Goal: Task Accomplishment & Management: Manage account settings

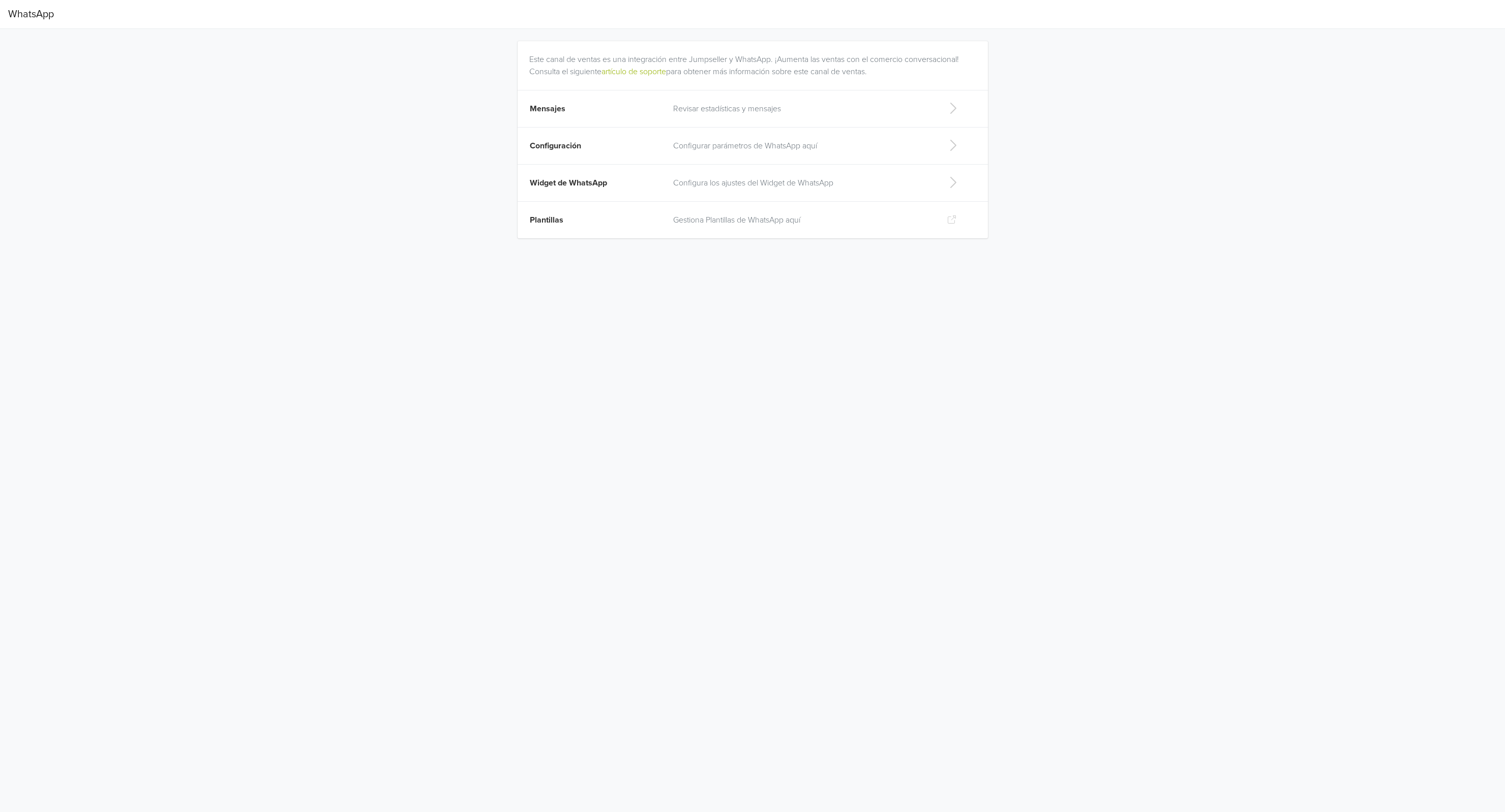
click at [680, 114] on p "Revisar estadísticas y mensajes" at bounding box center [802, 109] width 257 height 13
click at [691, 151] on p "Configurar parámetros de WhatsApp aquí" at bounding box center [802, 146] width 257 height 13
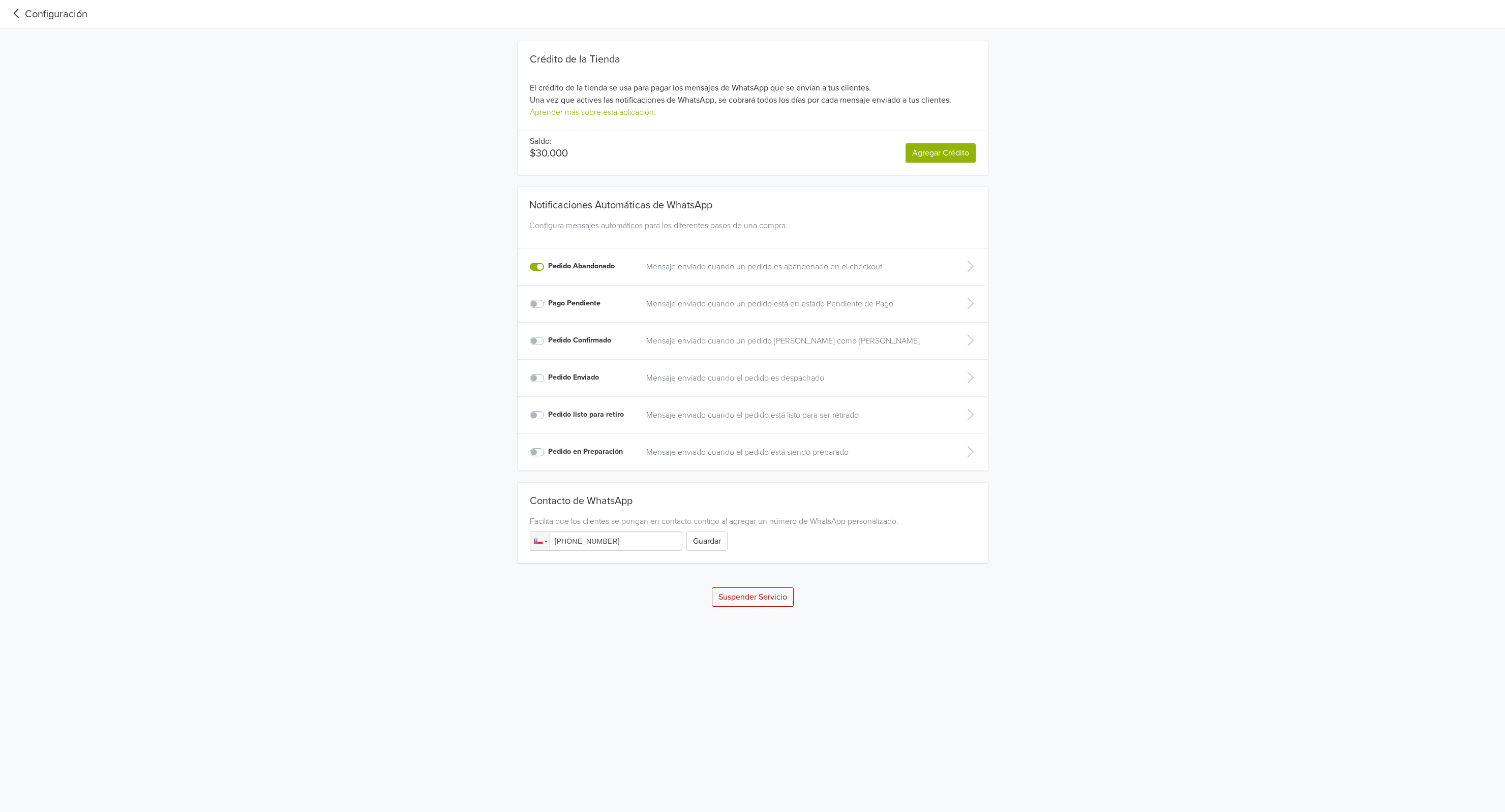
click at [0, 11] on nav "Configuración" at bounding box center [752, 14] width 1505 height 29
click at [14, 12] on icon at bounding box center [16, 13] width 16 height 13
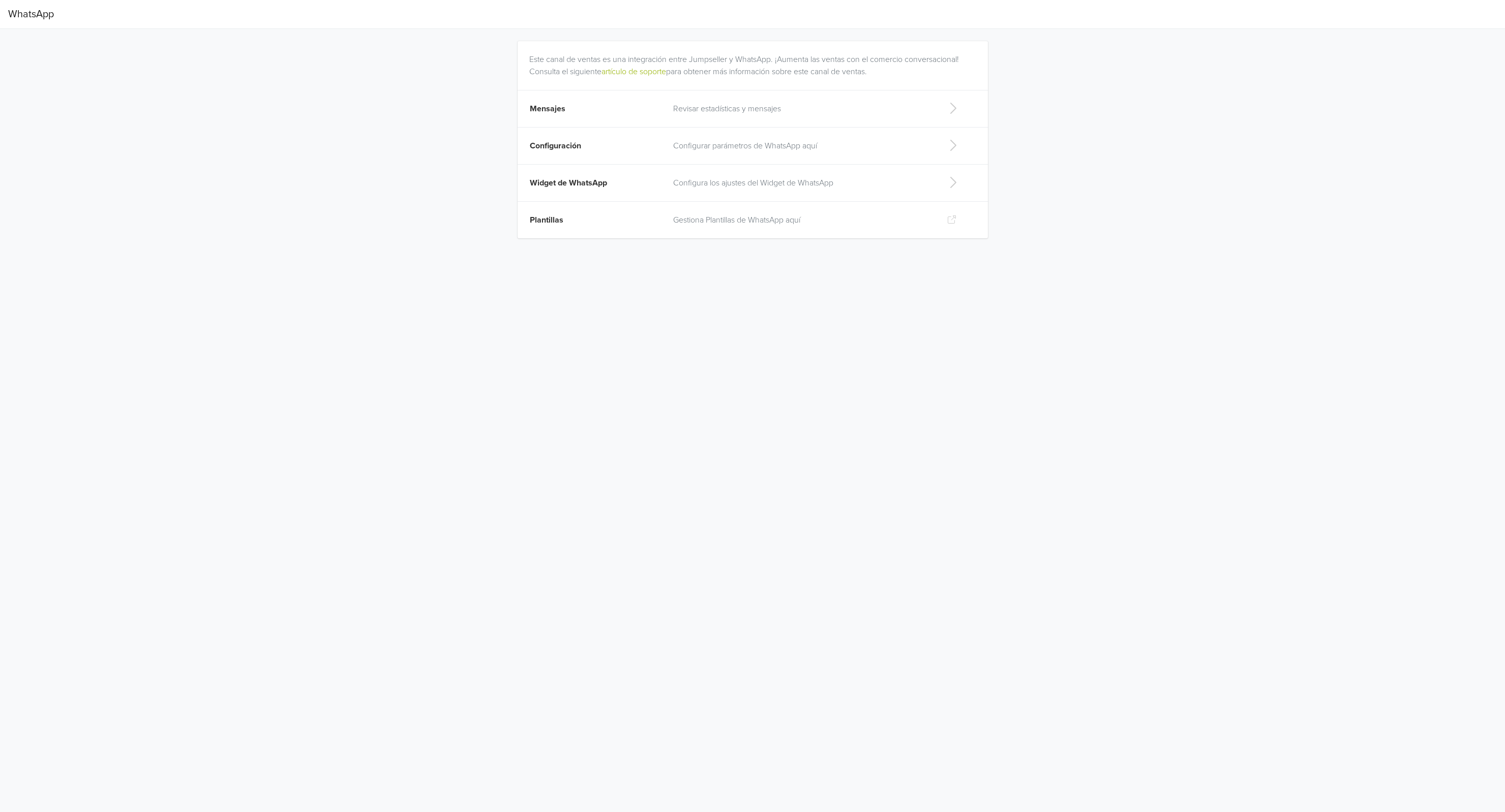
click at [759, 191] on td "Configura los ajustes del Widget de WhatsApp" at bounding box center [802, 183] width 270 height 37
select select "rb"
type input "#25d366"
select select "lt"
click at [20, 16] on icon at bounding box center [16, 13] width 16 height 13
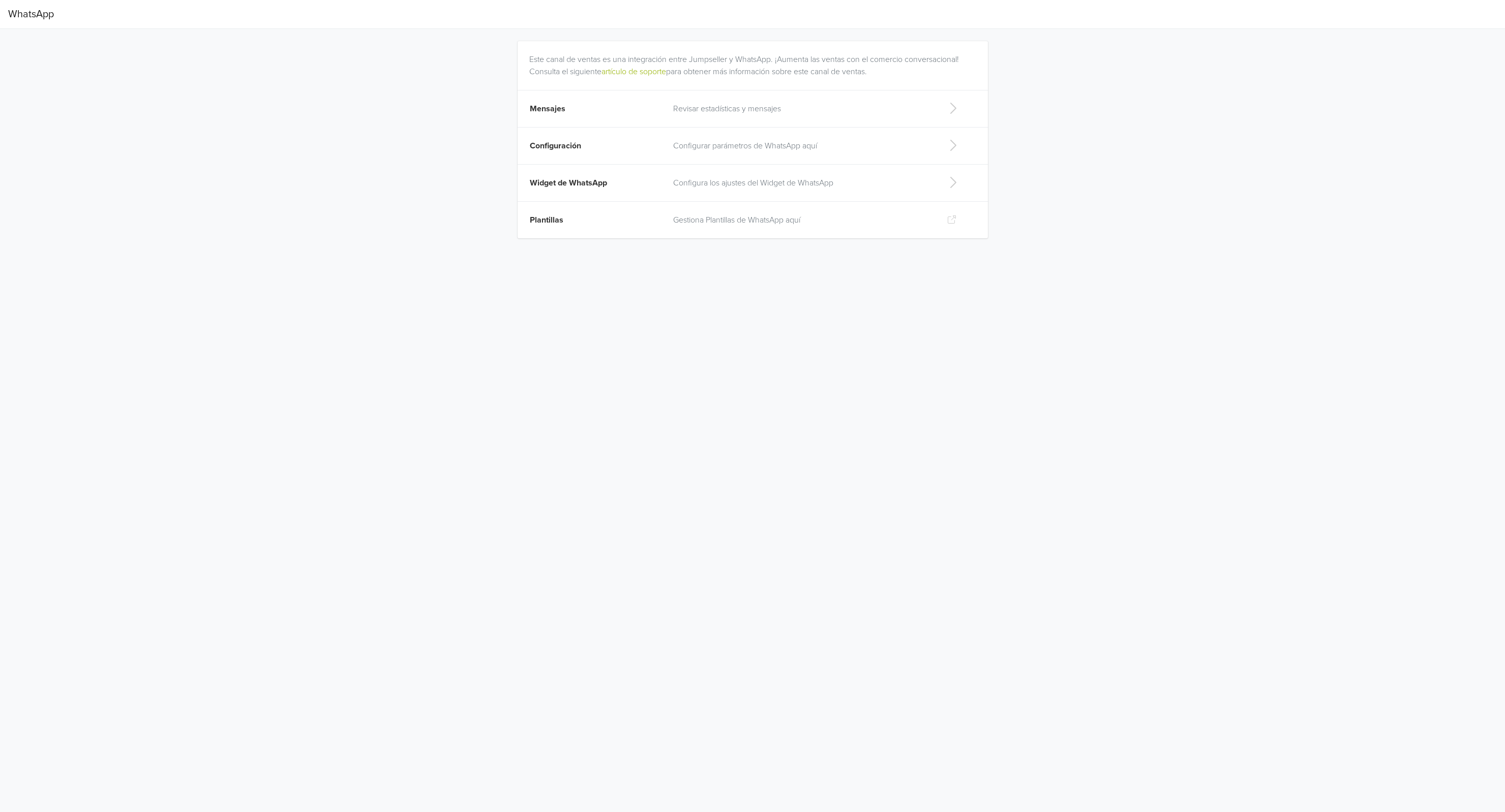
click at [699, 223] on p "Gestiona Plantillas de WhatsApp aquí" at bounding box center [802, 220] width 257 height 13
click at [659, 107] on td "Mensajes" at bounding box center [592, 108] width 149 height 37
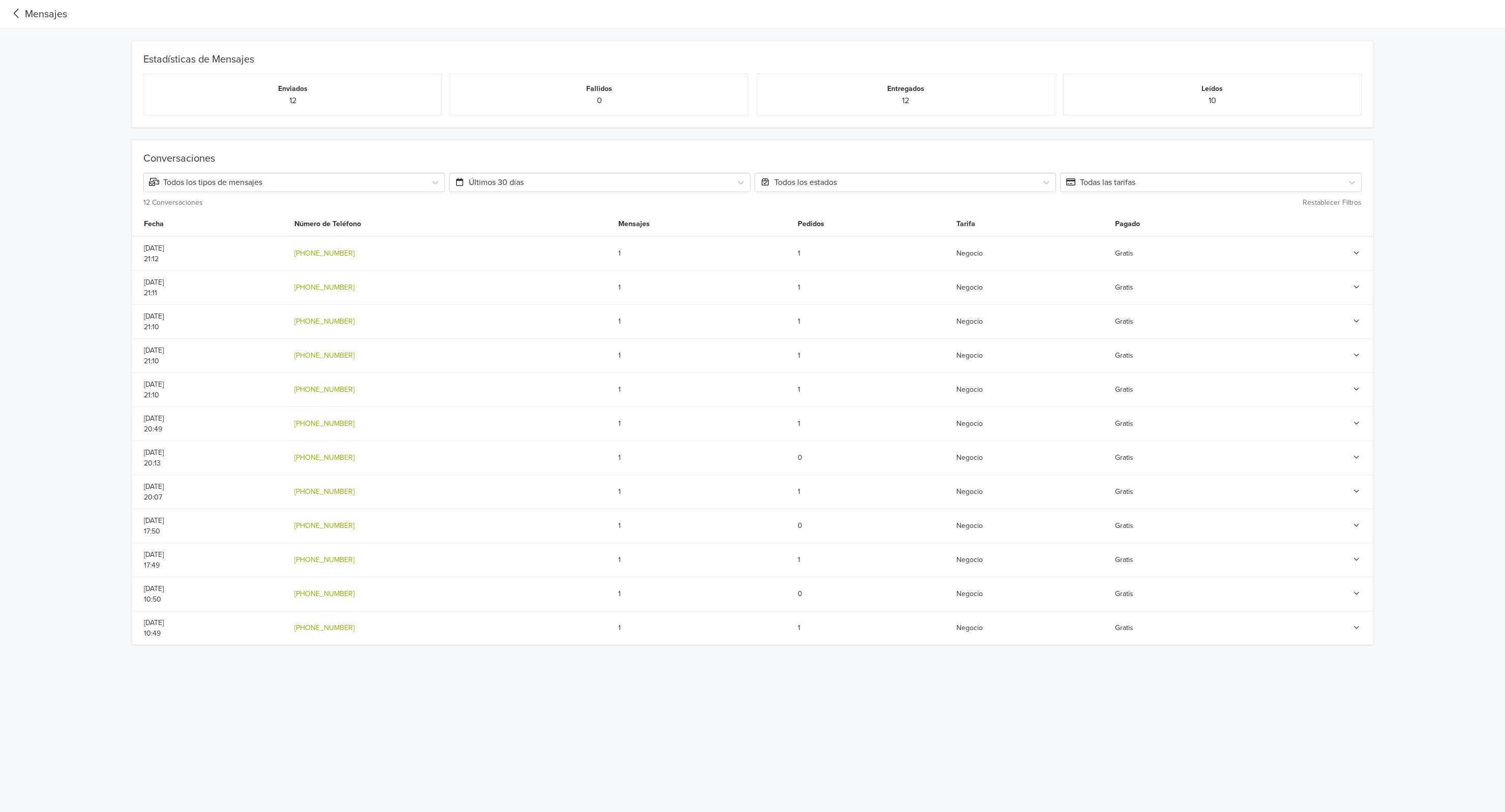
click at [1358, 255] on icon at bounding box center [1357, 253] width 9 height 7
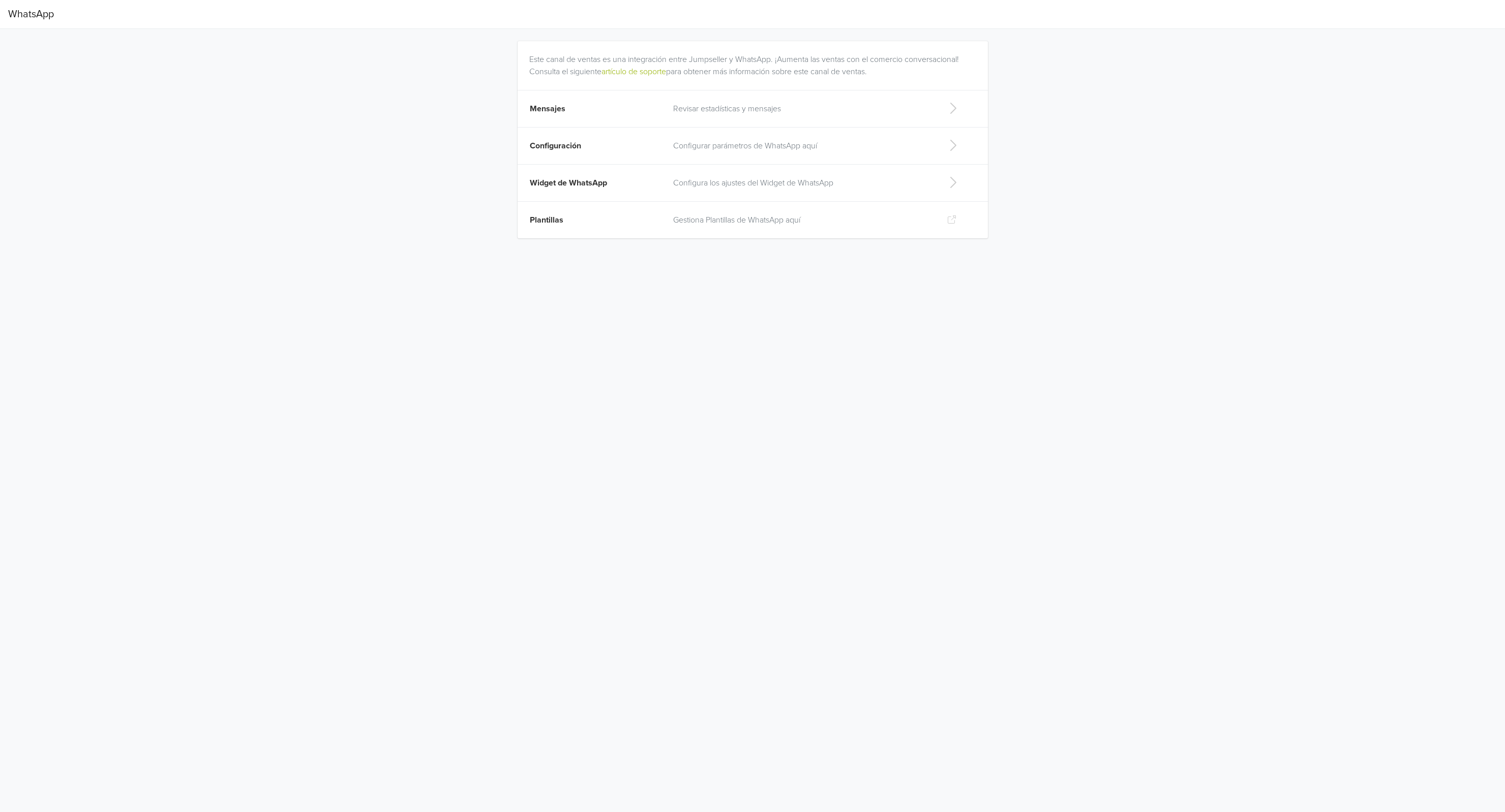
click at [542, 107] on span "Mensajes" at bounding box center [547, 108] width 35 height 10
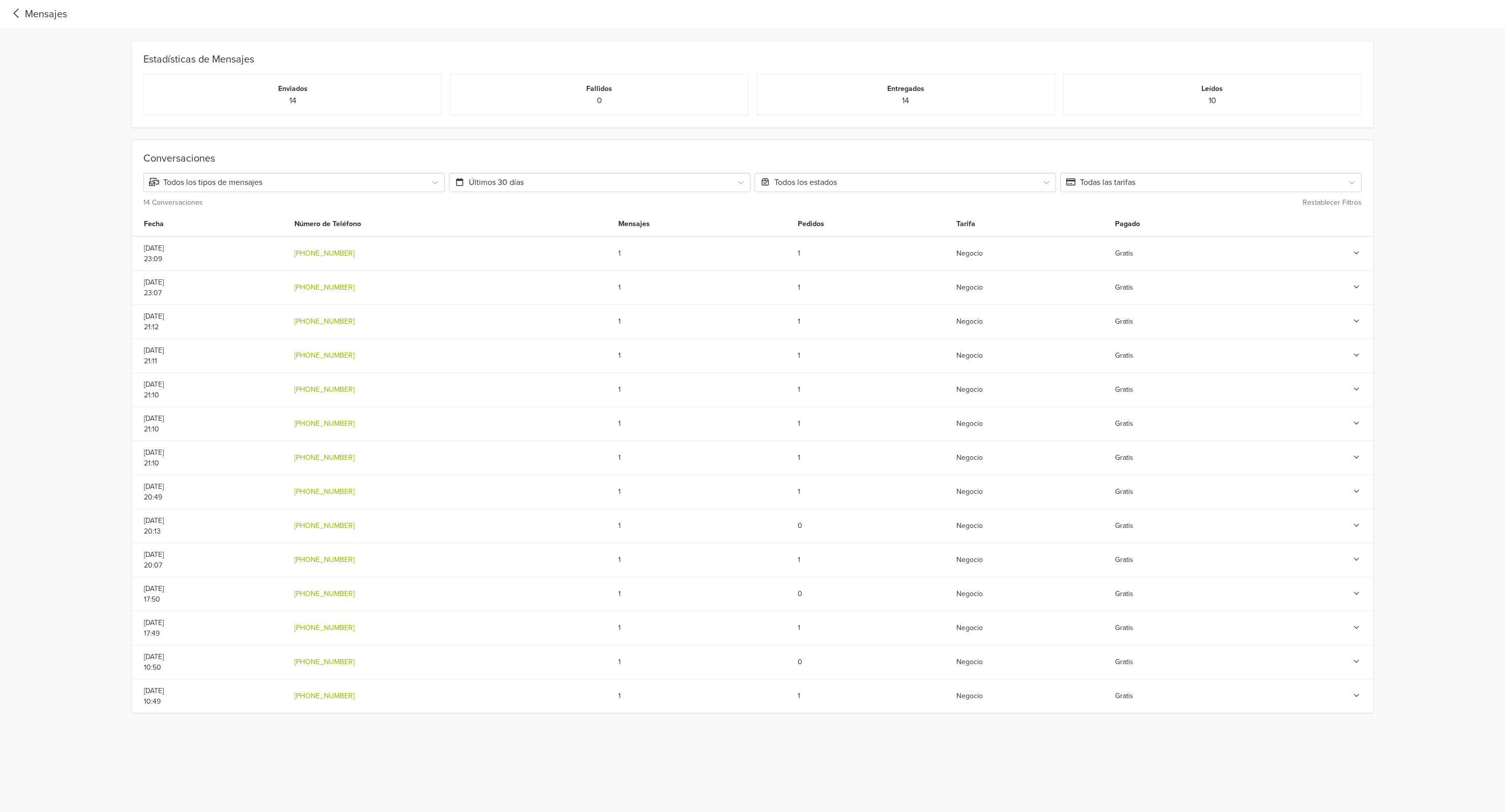
click at [1353, 285] on icon at bounding box center [1357, 287] width 9 height 7
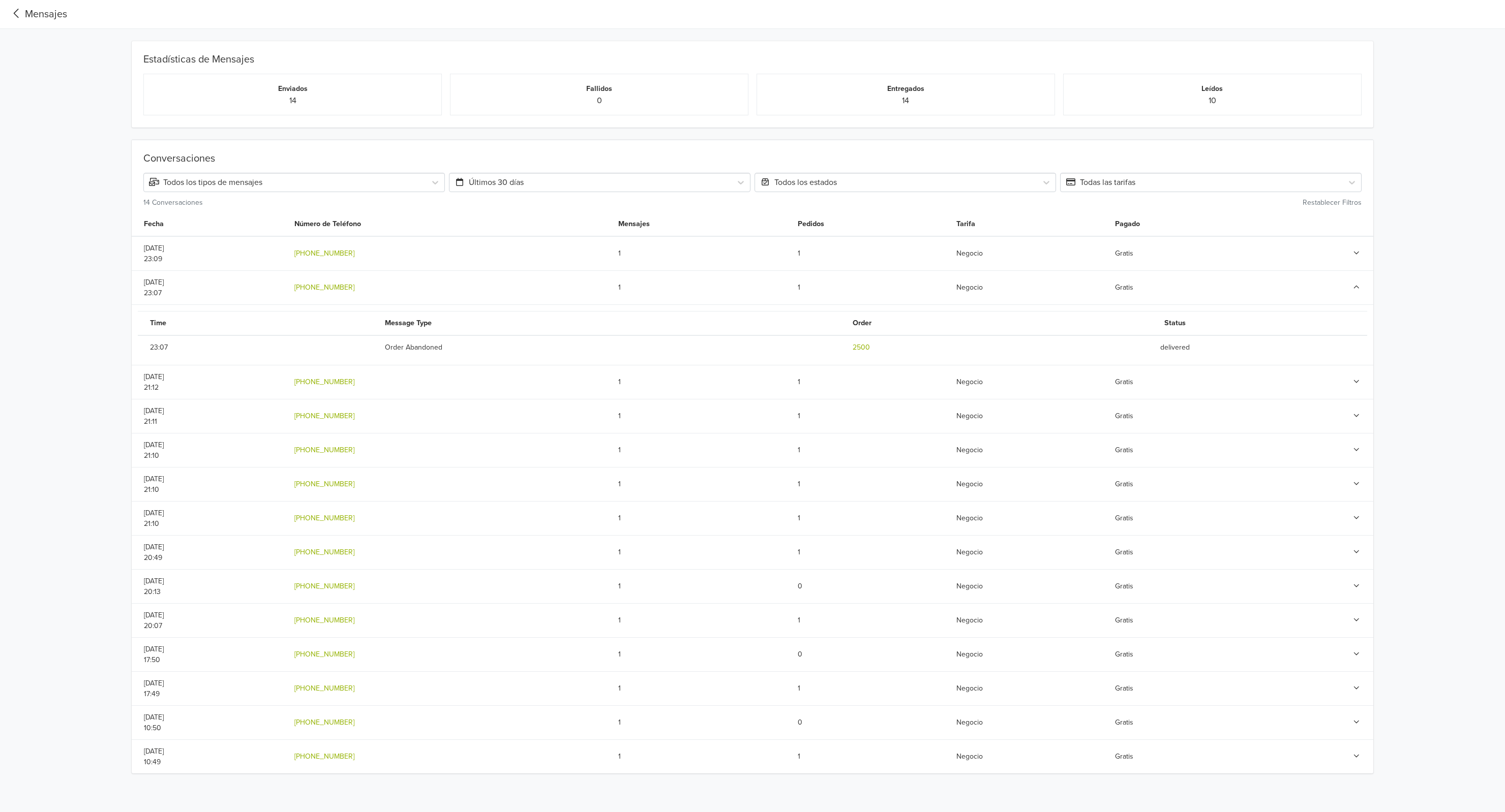
click at [1353, 285] on icon at bounding box center [1357, 287] width 9 height 7
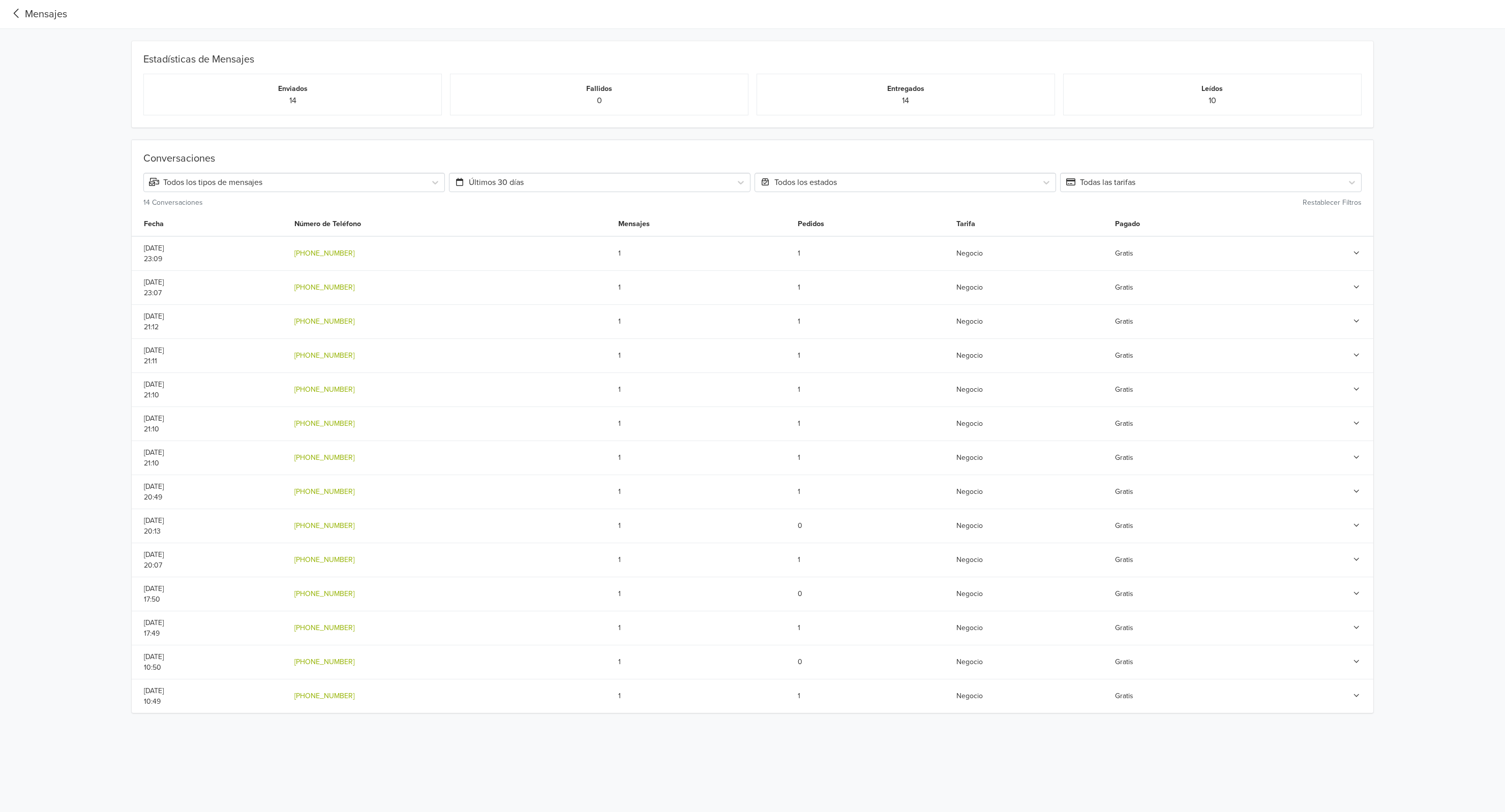
click at [1354, 254] on icon at bounding box center [1357, 253] width 9 height 7
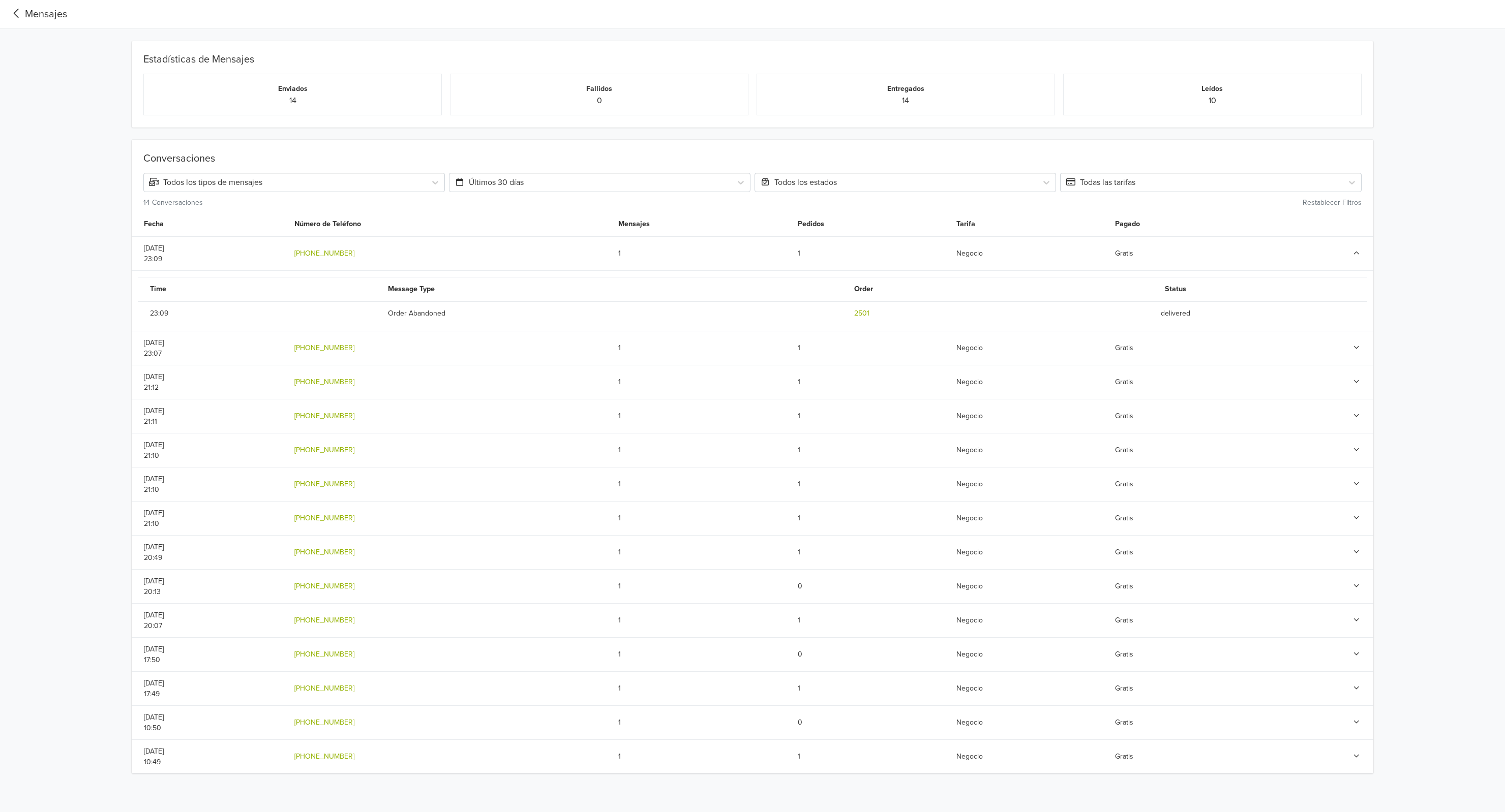
click at [1354, 254] on icon at bounding box center [1357, 253] width 9 height 7
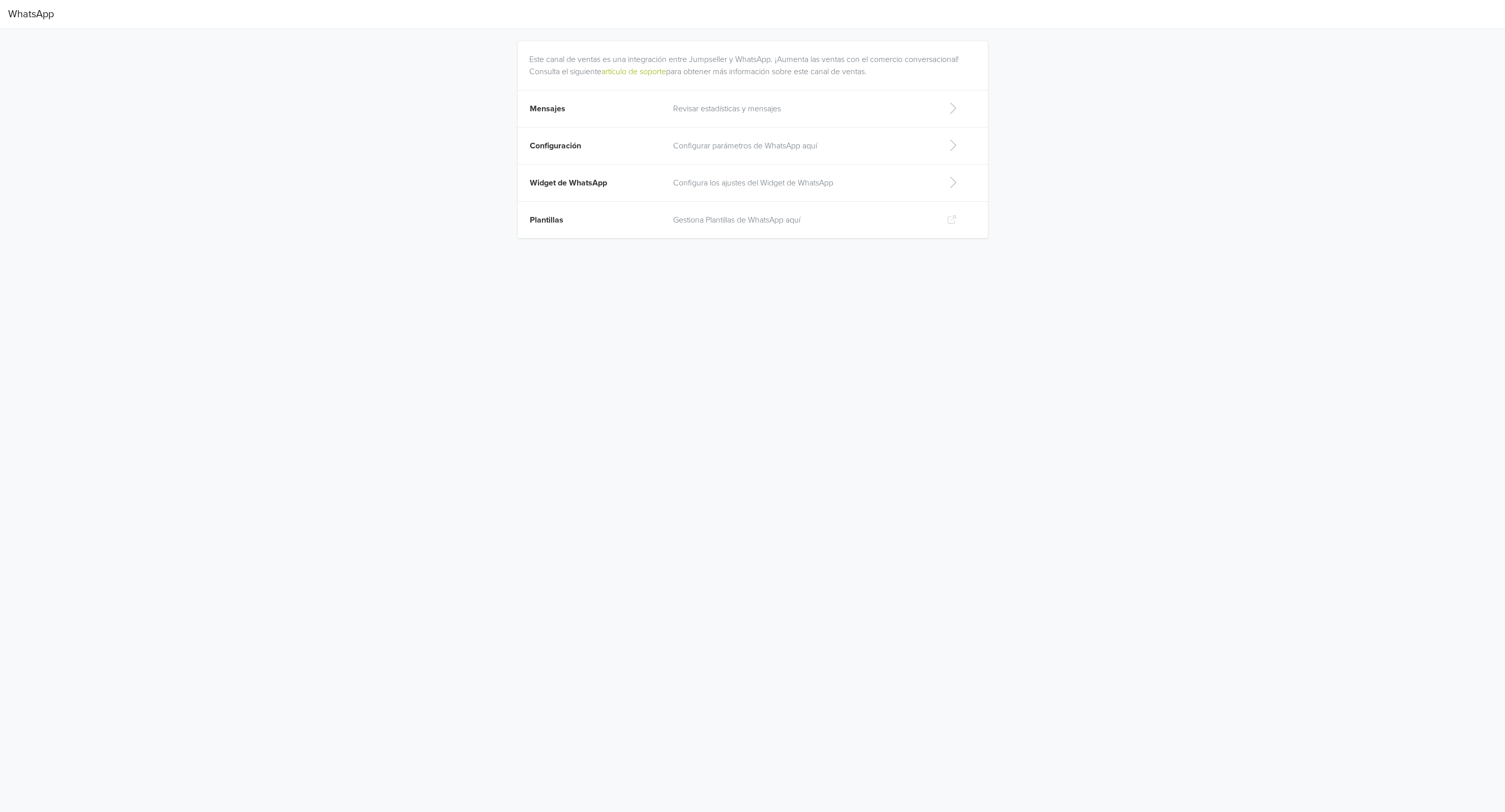
click at [698, 113] on p "Revisar estadísticas y mensajes" at bounding box center [802, 109] width 257 height 13
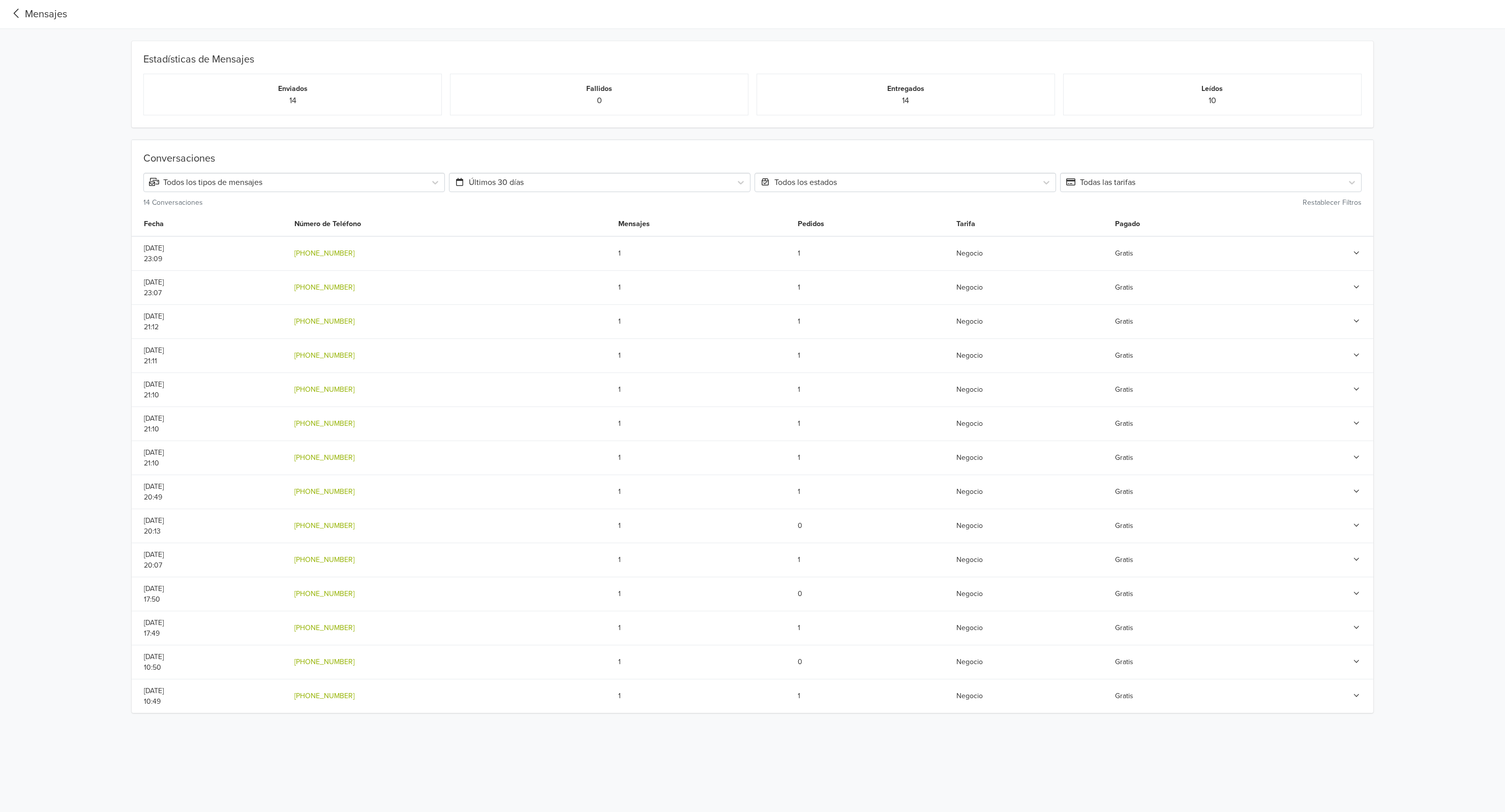
click at [1357, 250] on icon at bounding box center [1357, 253] width 9 height 7
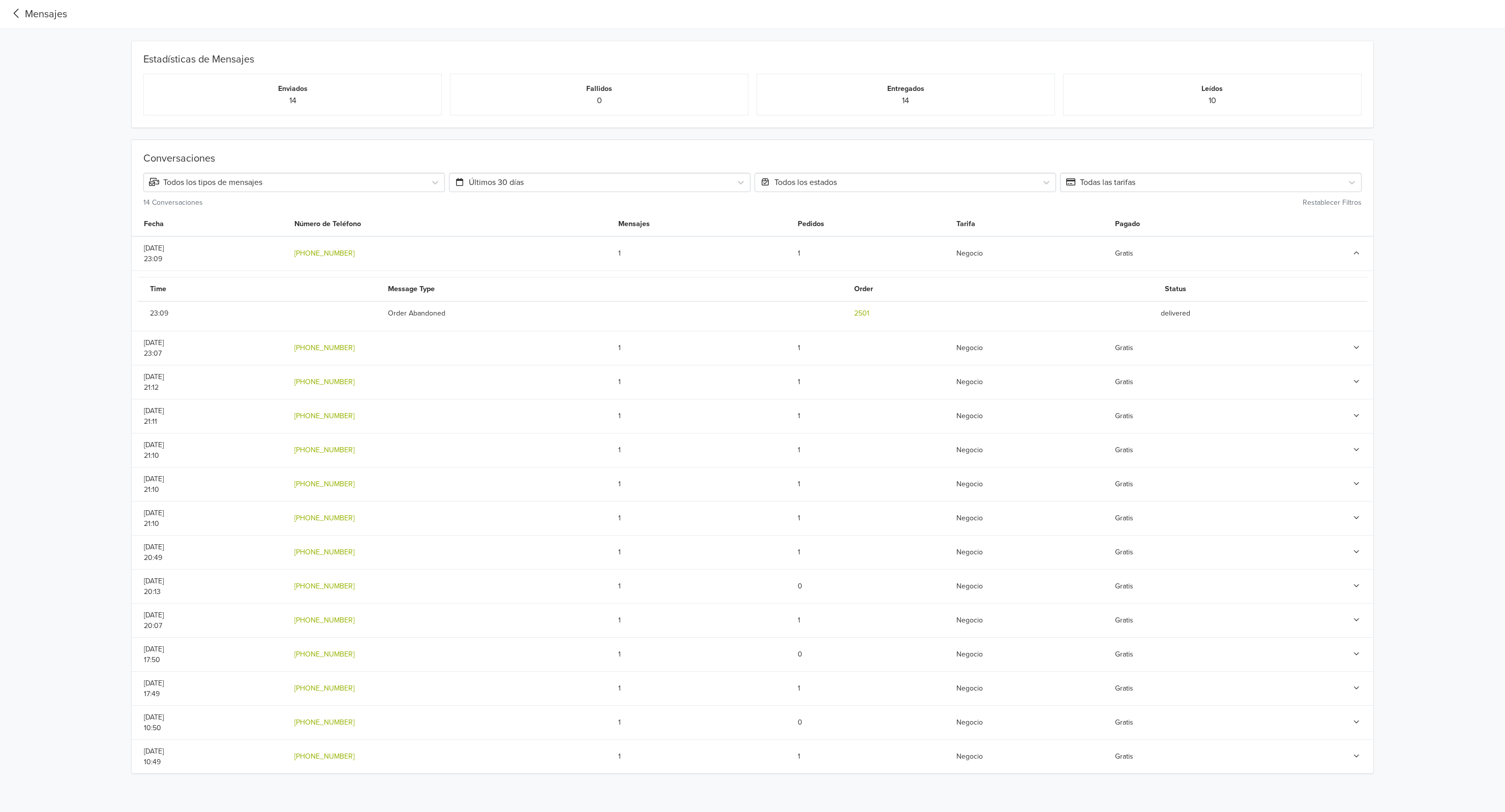
click at [1357, 250] on icon at bounding box center [1357, 253] width 9 height 7
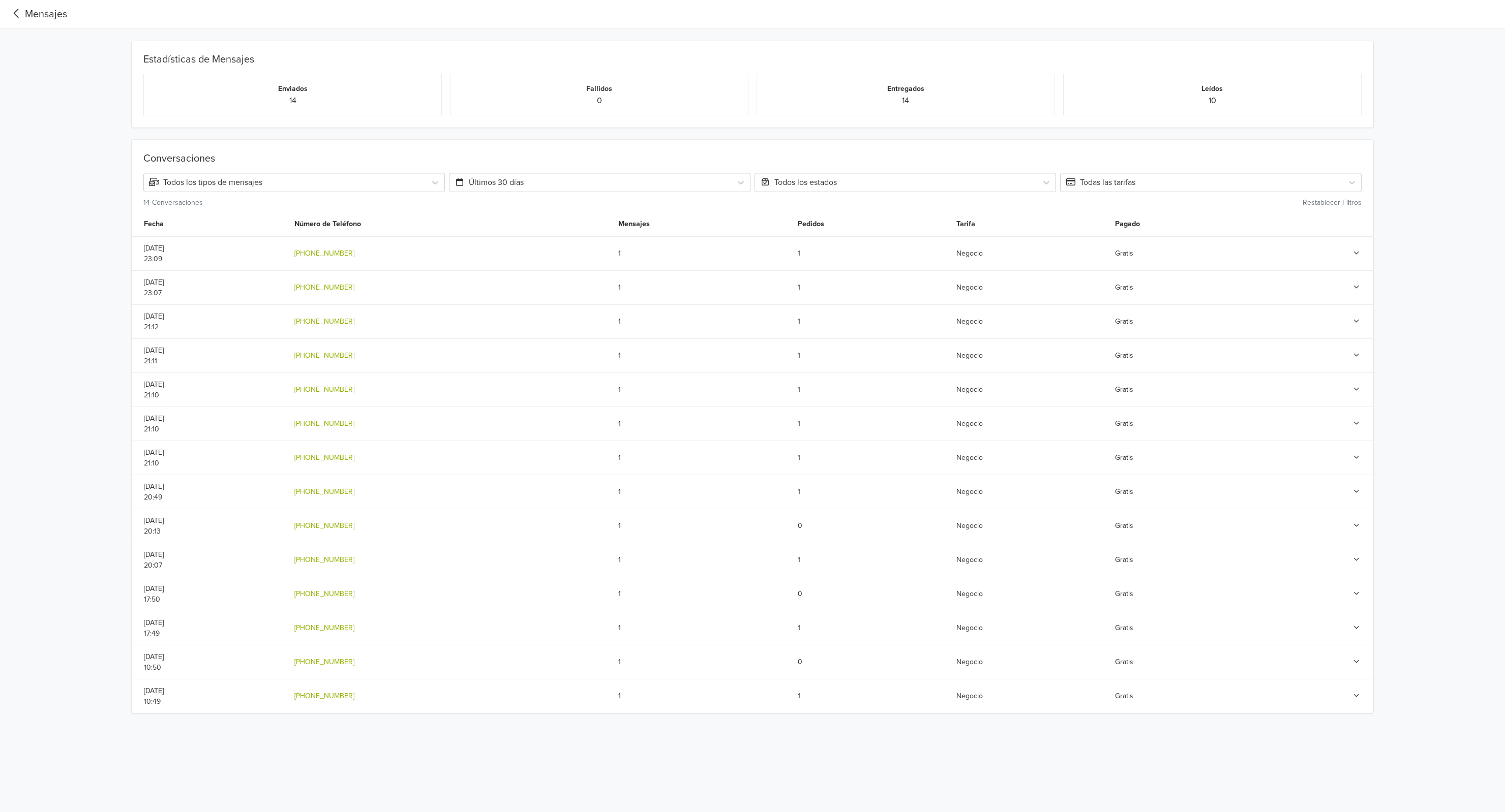
click at [1350, 282] on td at bounding box center [1317, 287] width 112 height 34
click at [1353, 286] on icon at bounding box center [1357, 287] width 9 height 7
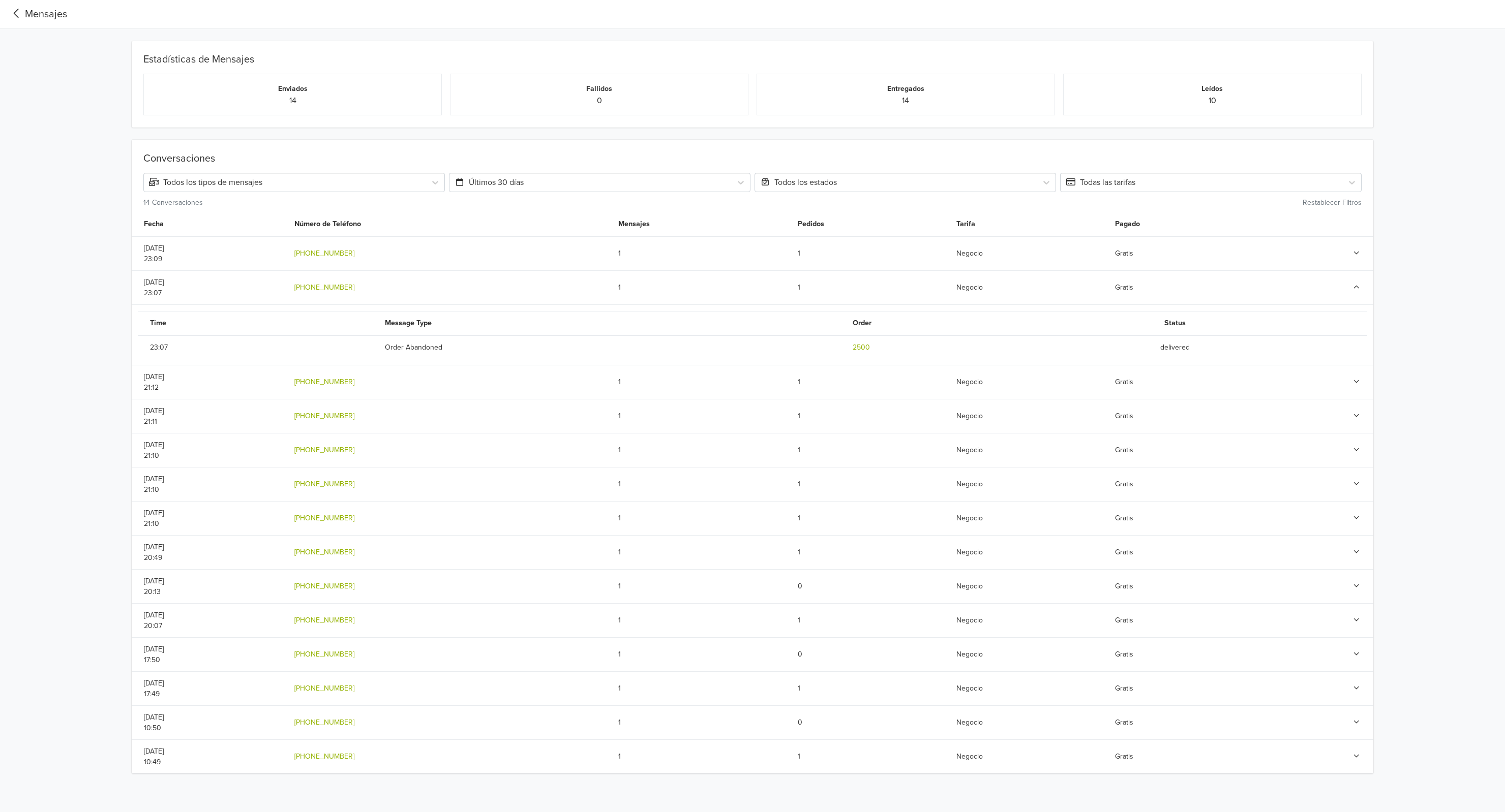
click at [1353, 286] on icon at bounding box center [1357, 287] width 9 height 7
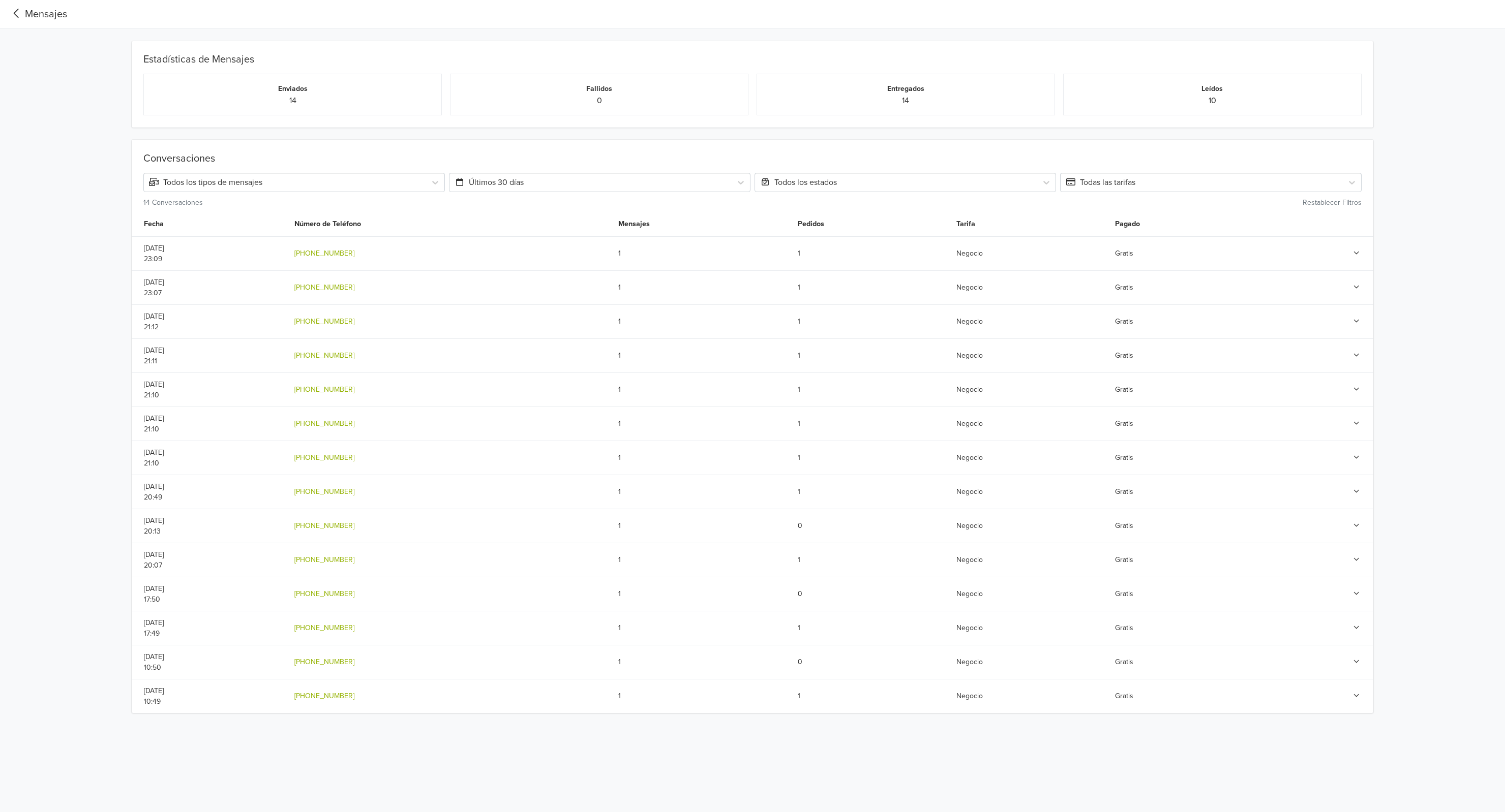
click at [1355, 322] on icon at bounding box center [1357, 321] width 9 height 7
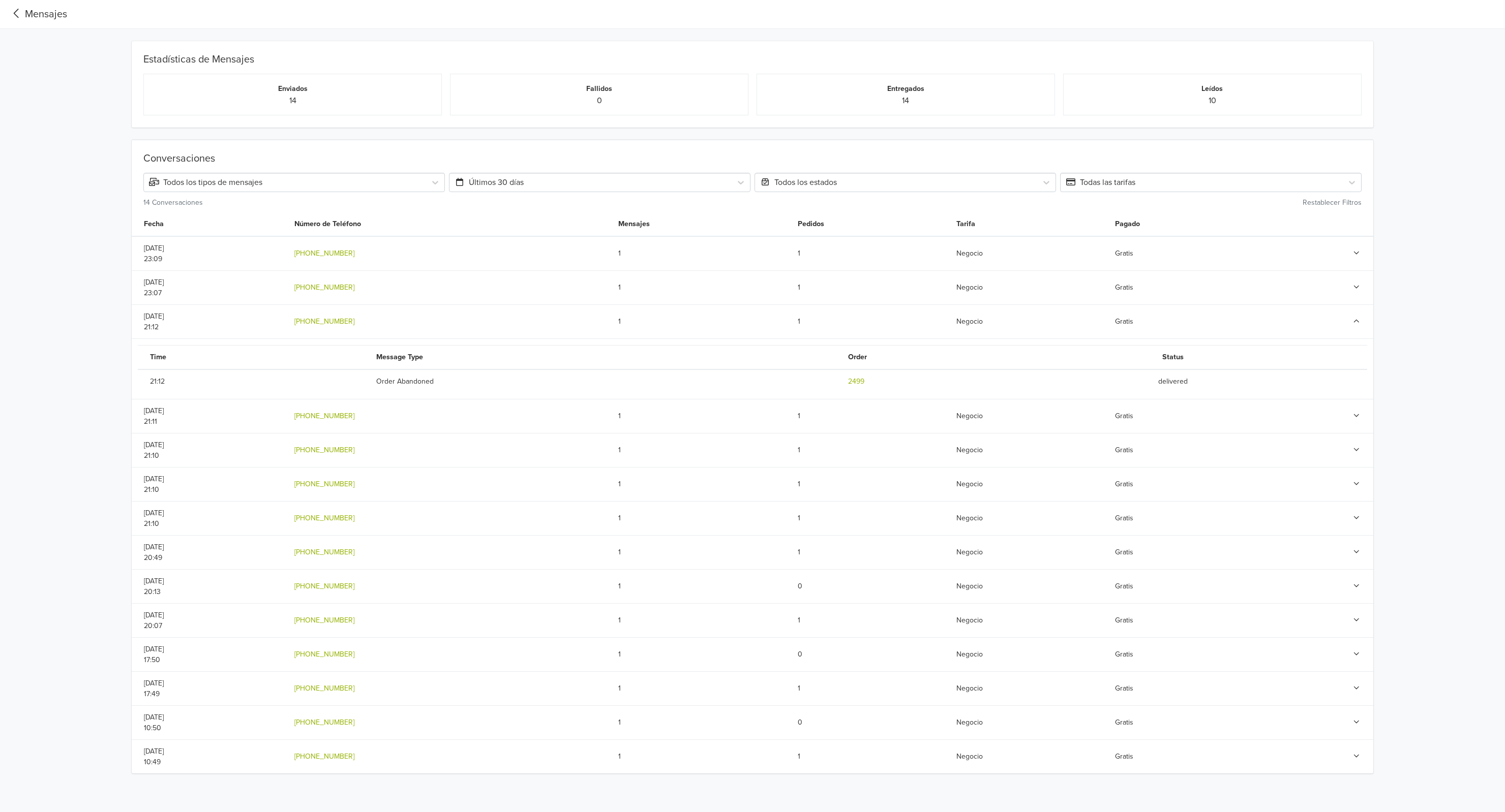
click at [1355, 322] on icon at bounding box center [1357, 321] width 9 height 7
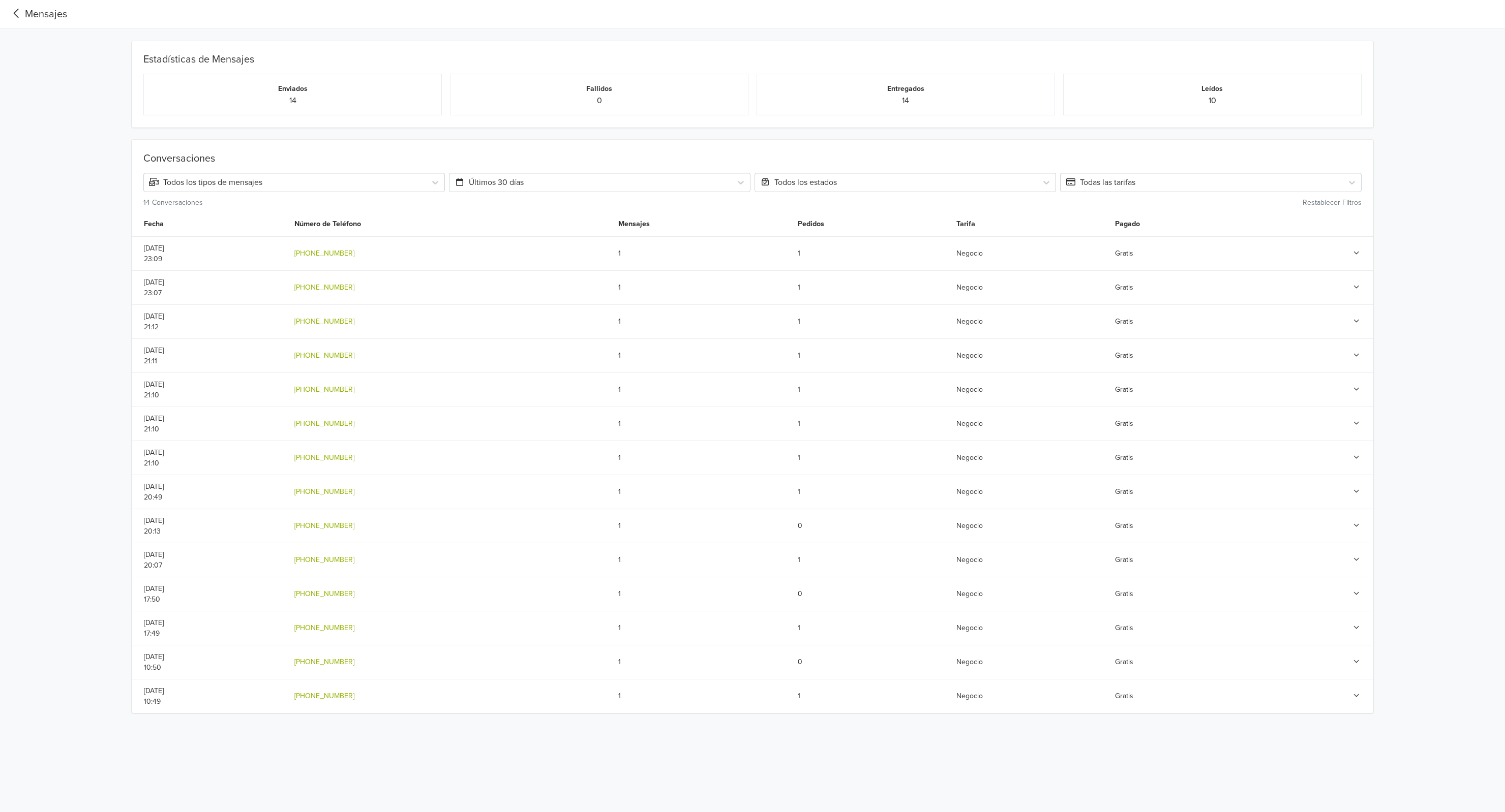
click at [1360, 356] on icon at bounding box center [1357, 355] width 9 height 7
